Goal: Register for event/course

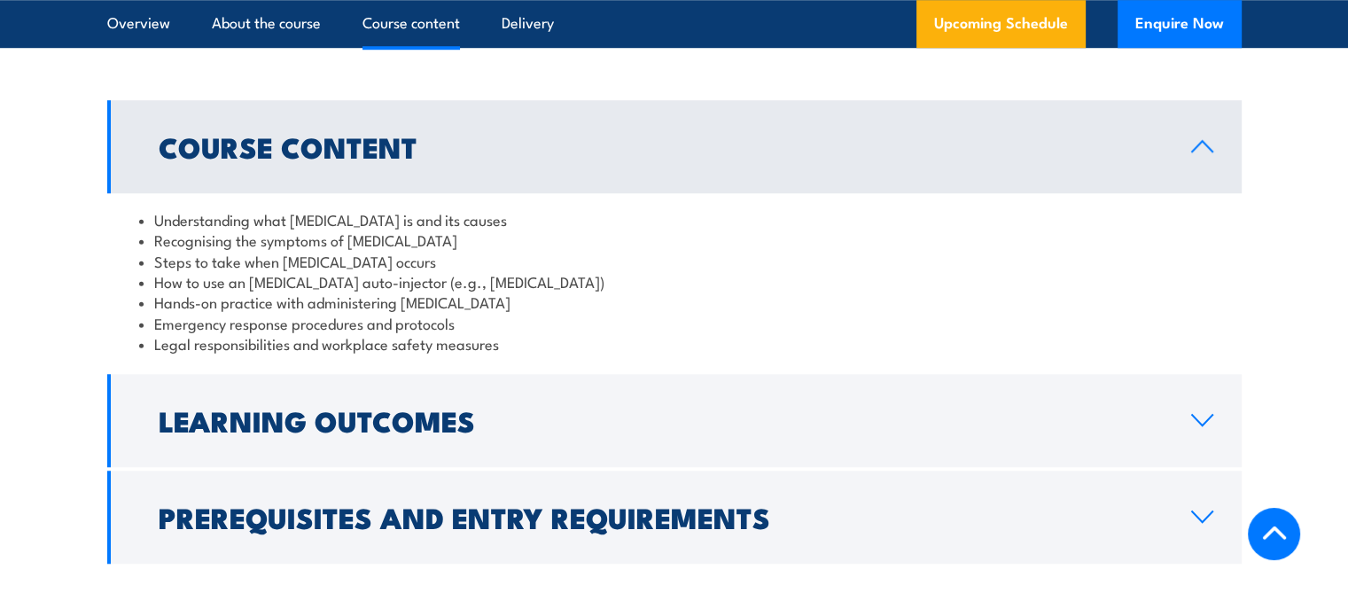
scroll to position [1428, 0]
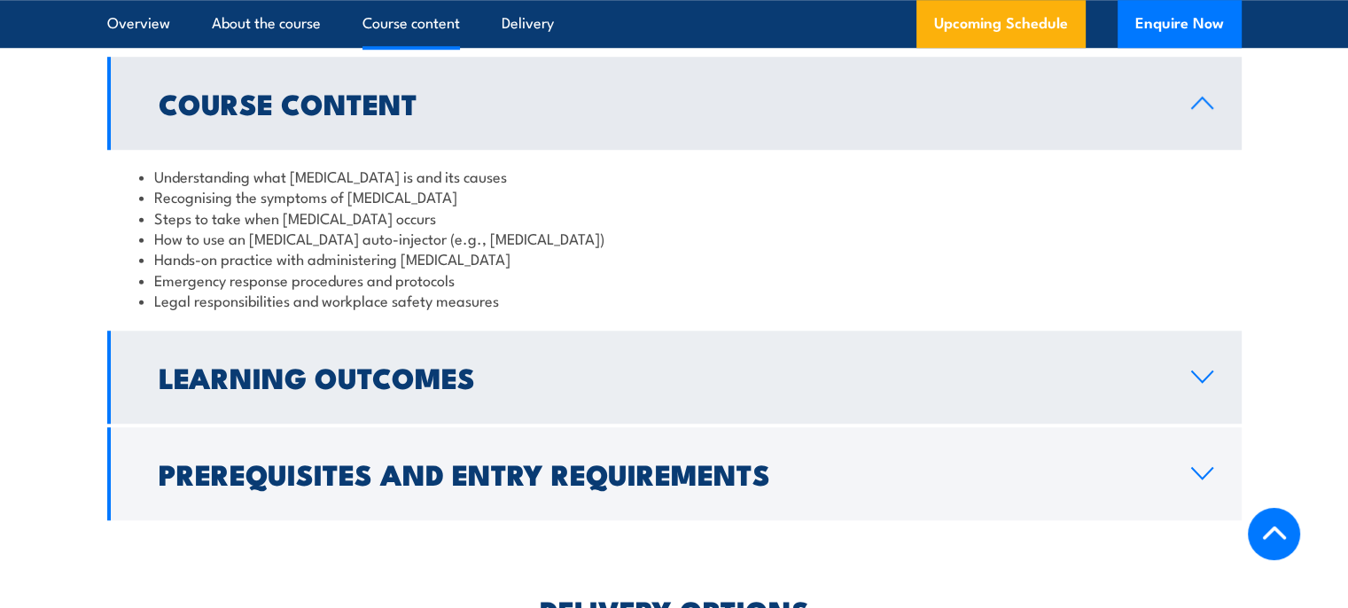
click at [945, 331] on link "Learning Outcomes" at bounding box center [674, 377] width 1134 height 93
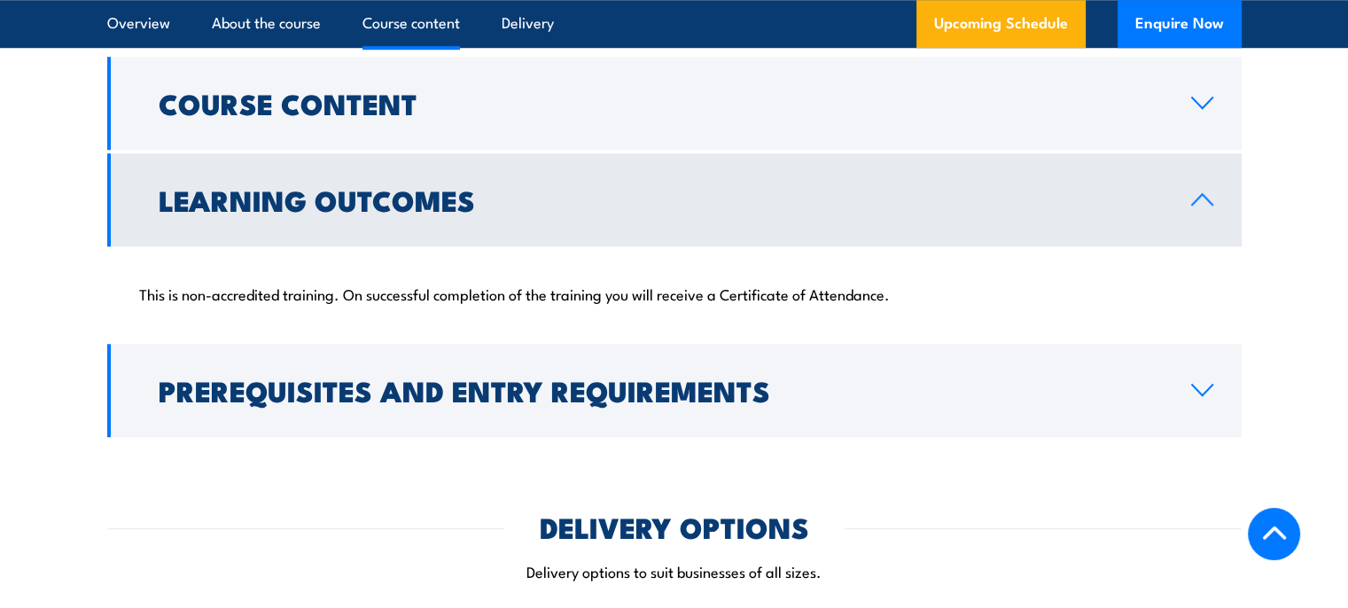
click at [1049, 202] on link "Learning Outcomes" at bounding box center [674, 199] width 1134 height 93
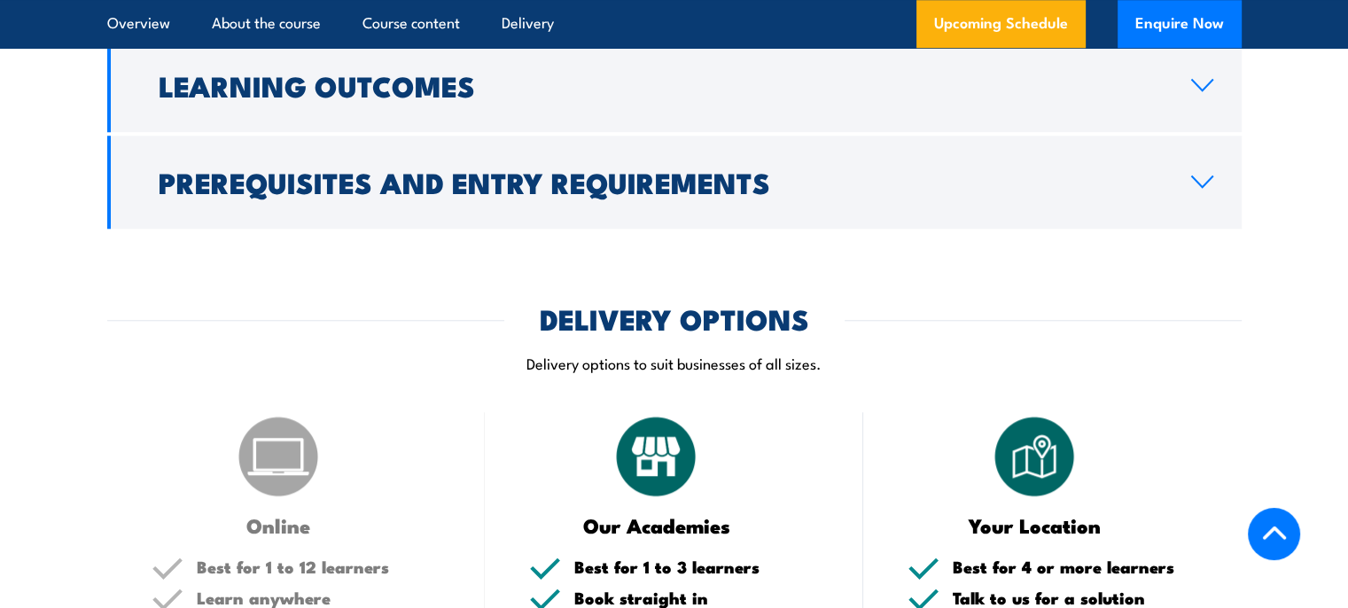
scroll to position [0, 0]
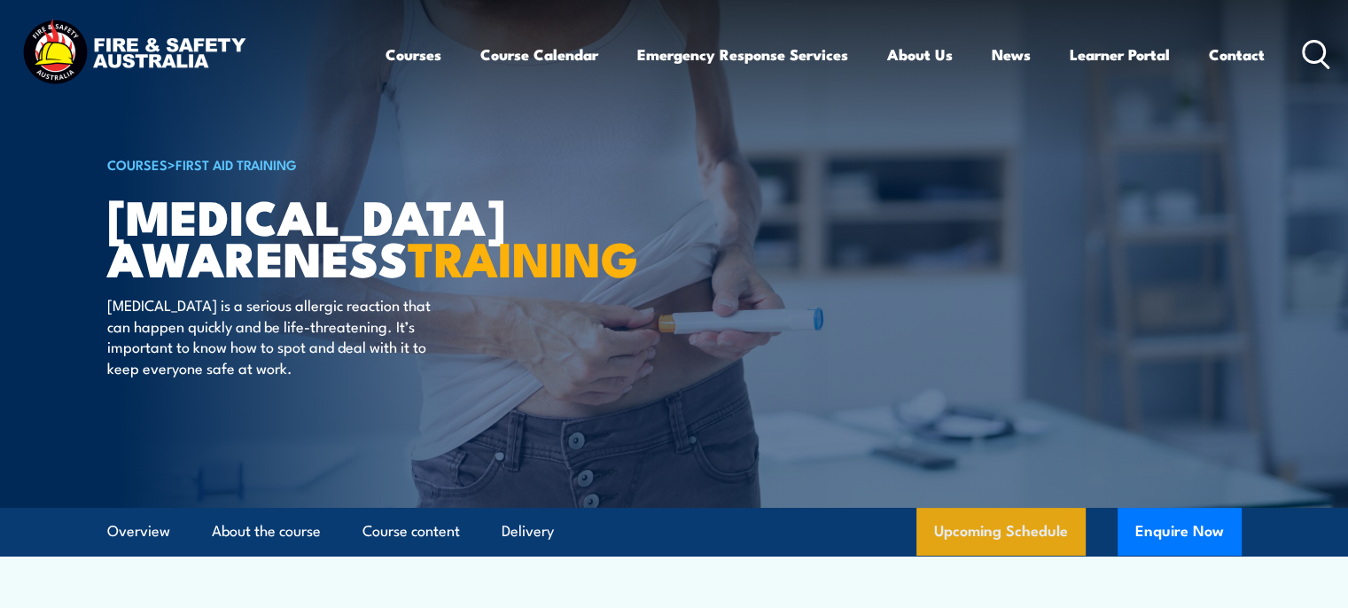
click at [1056, 529] on link "Upcoming Schedule" at bounding box center [1000, 532] width 169 height 48
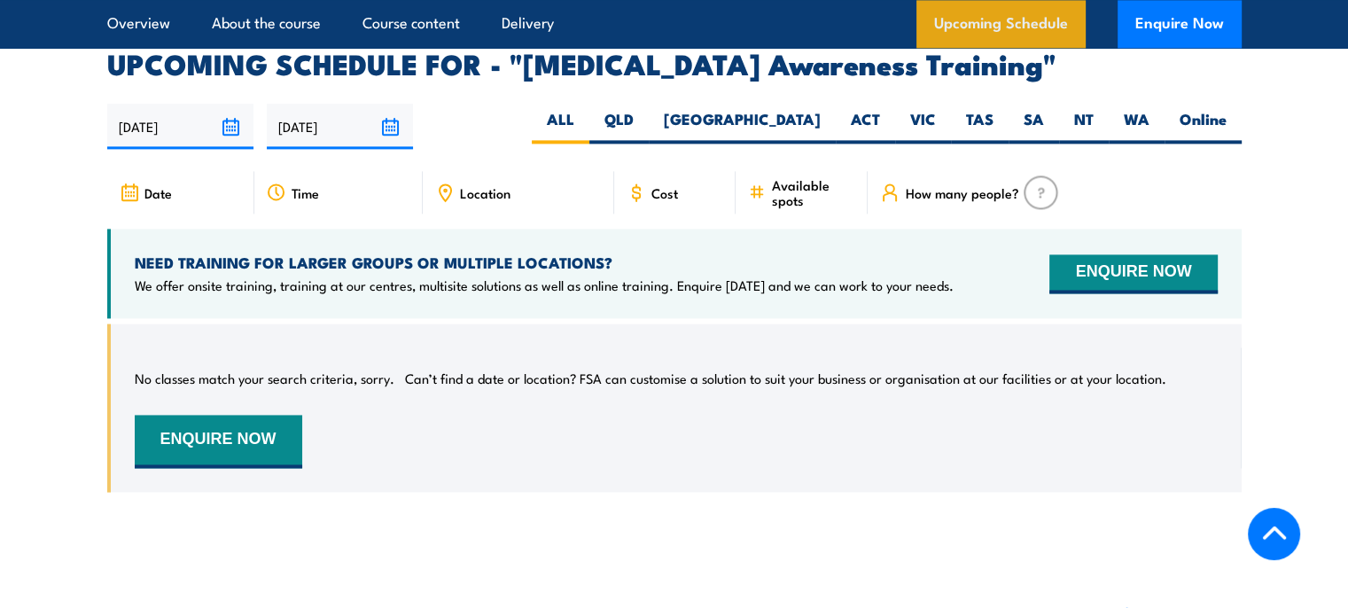
scroll to position [2510, 0]
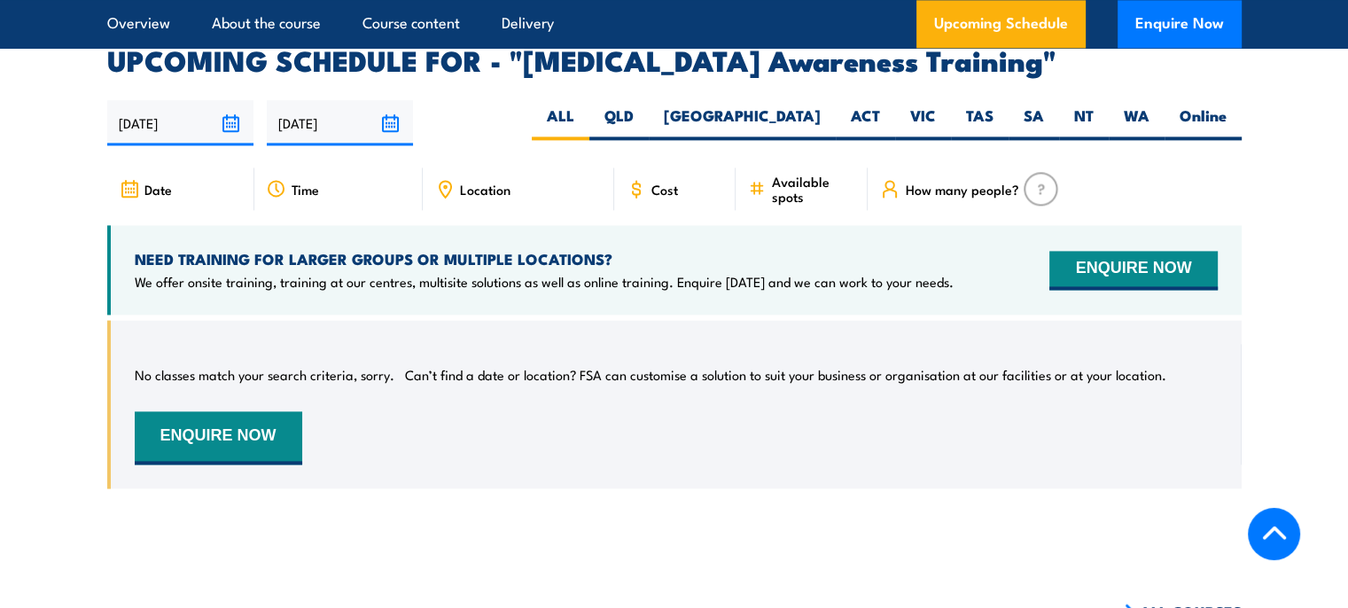
click at [151, 182] on span "Date" at bounding box center [157, 189] width 27 height 15
click at [511, 168] on div "Location" at bounding box center [518, 189] width 191 height 43
click at [690, 168] on div "Cost" at bounding box center [675, 189] width 122 height 43
click at [775, 174] on span "Available spots" at bounding box center [813, 189] width 84 height 30
